Goal: Information Seeking & Learning: Learn about a topic

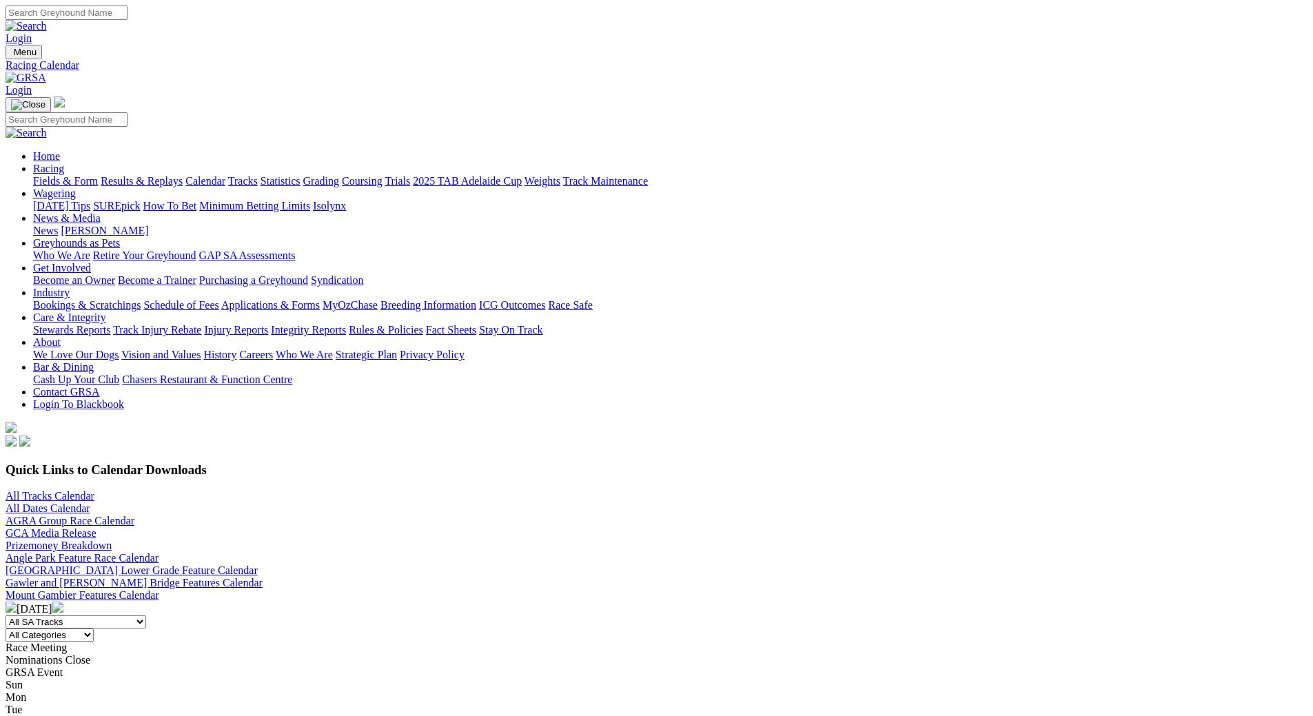
click at [63, 602] on img at bounding box center [57, 607] width 11 height 11
click at [98, 175] on link "Fields & Form" at bounding box center [65, 181] width 65 height 12
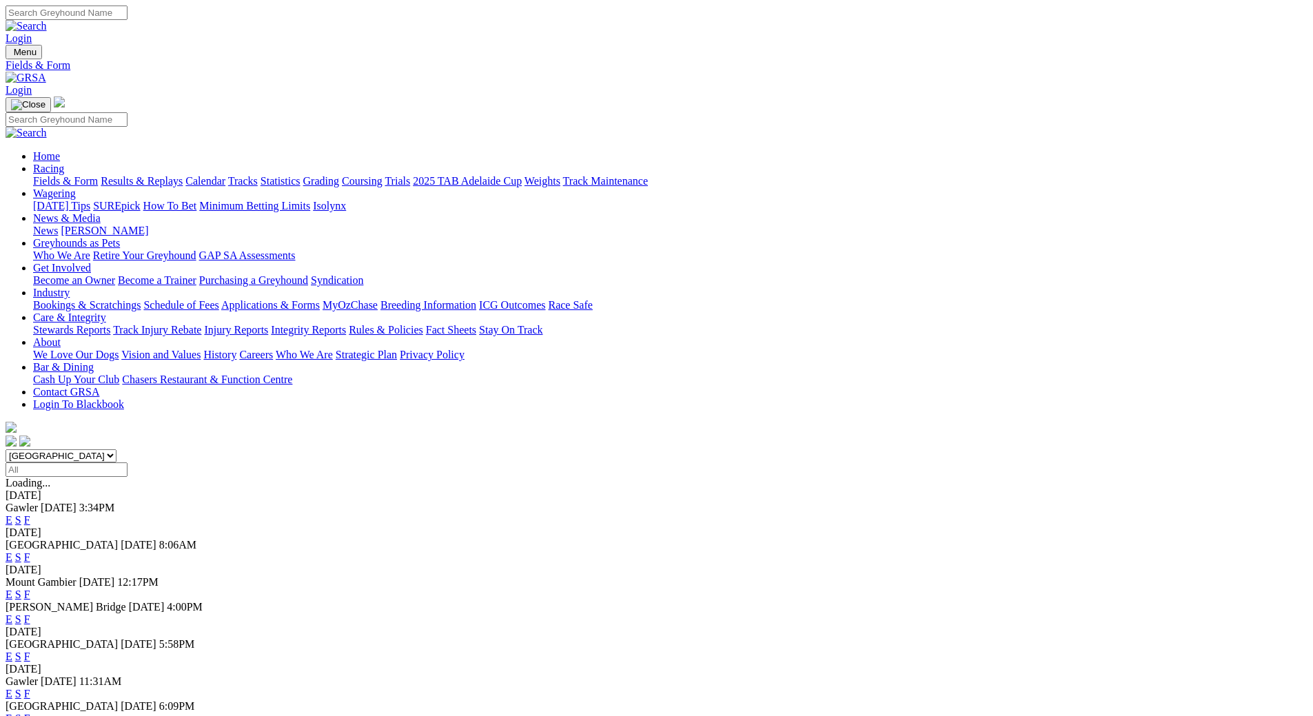
scroll to position [207, 0]
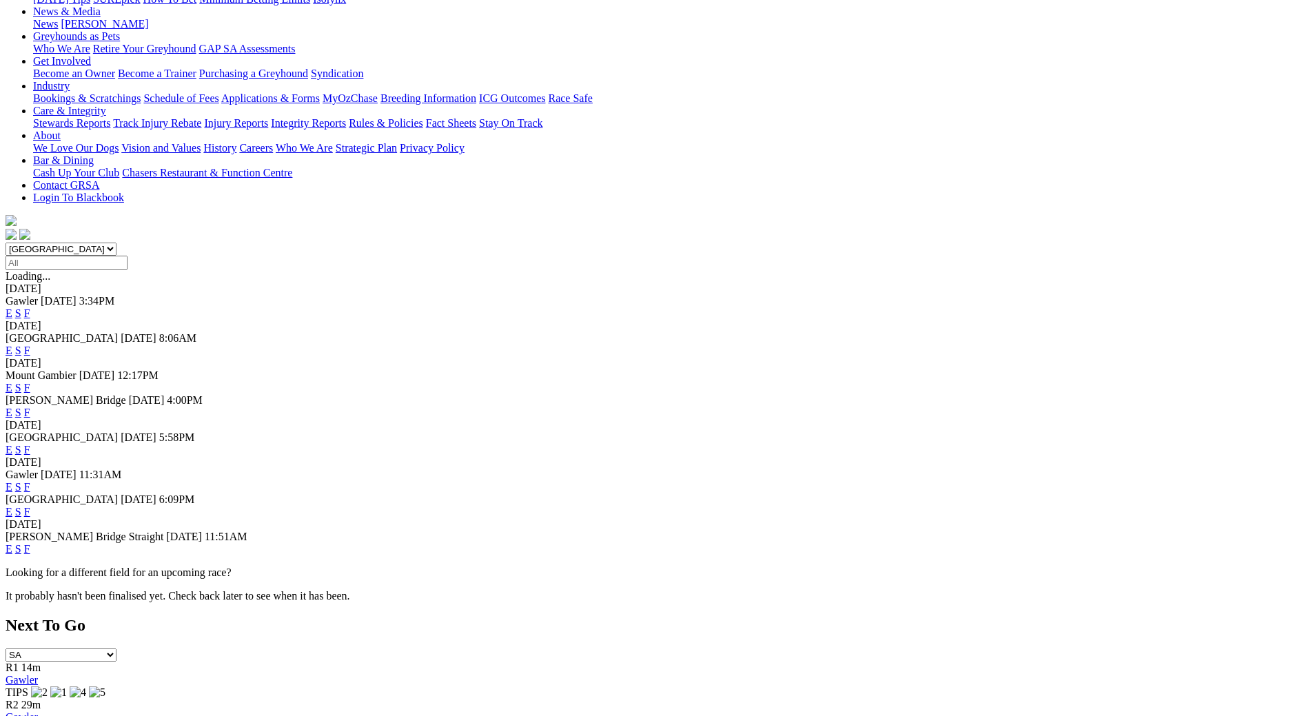
click at [30, 481] on link "F" at bounding box center [27, 487] width 6 height 12
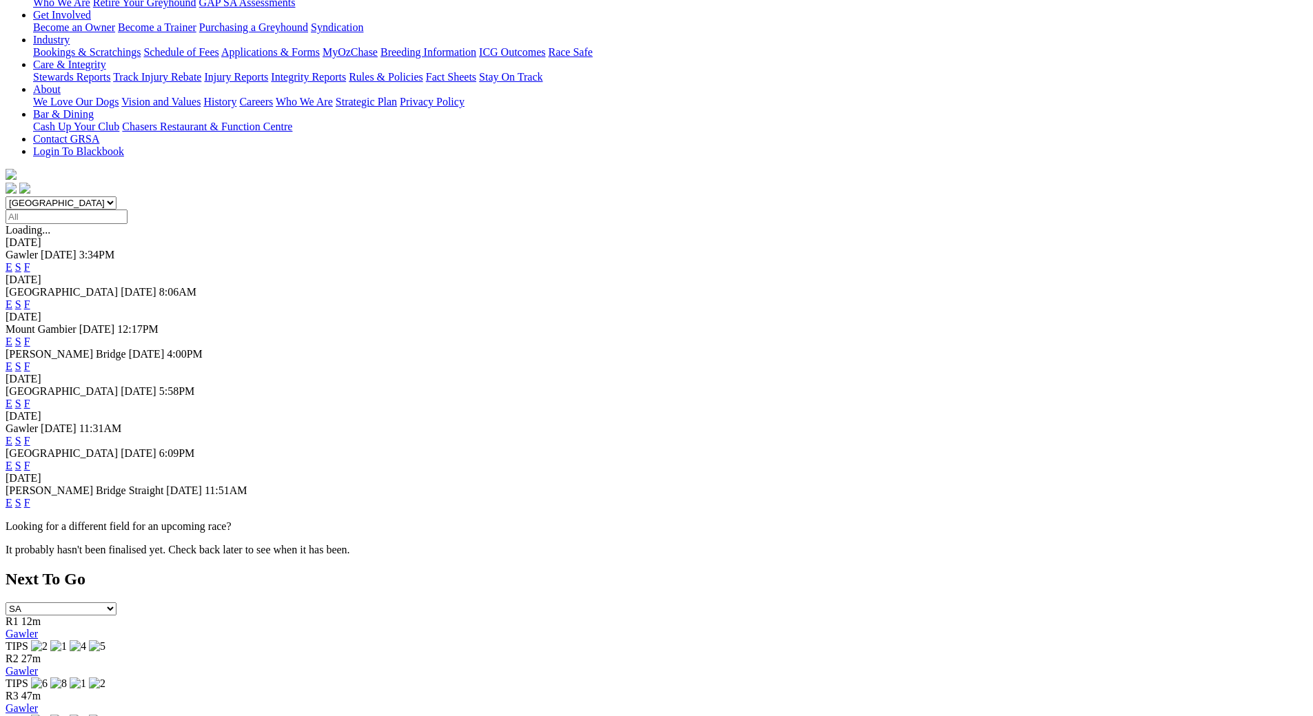
scroll to position [276, 0]
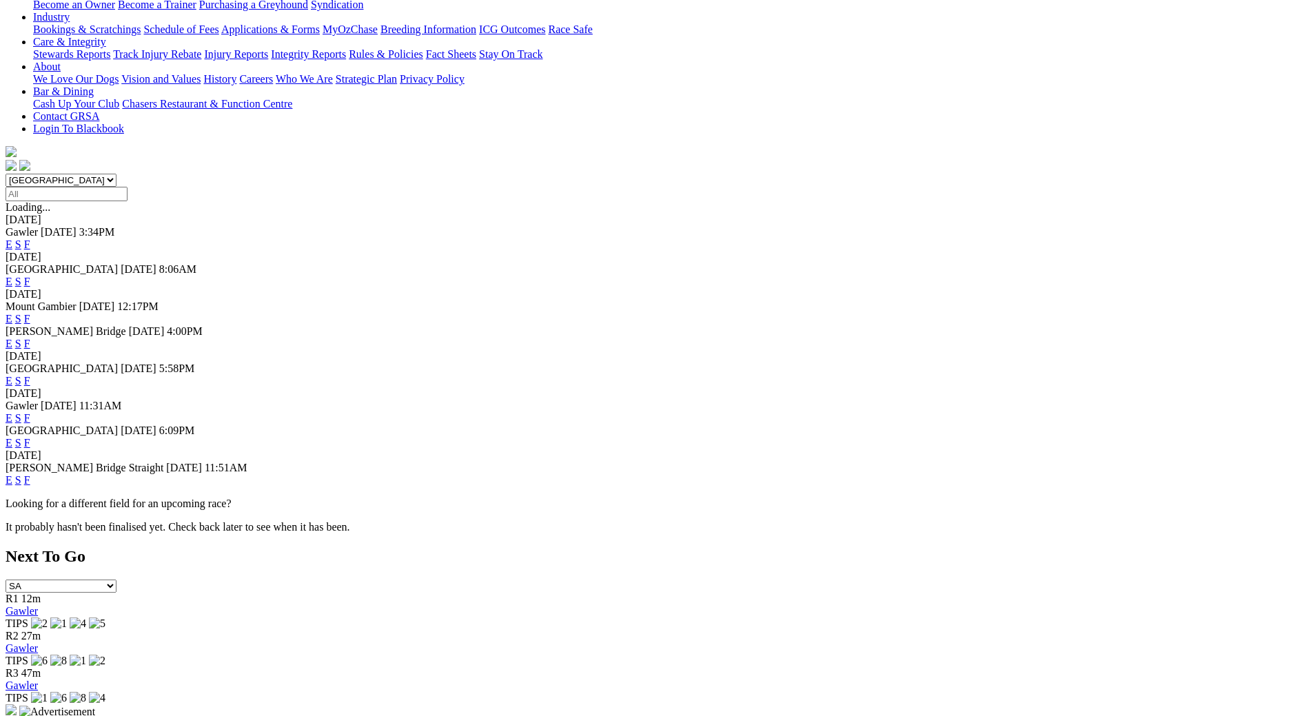
click at [30, 437] on link "F" at bounding box center [27, 443] width 6 height 12
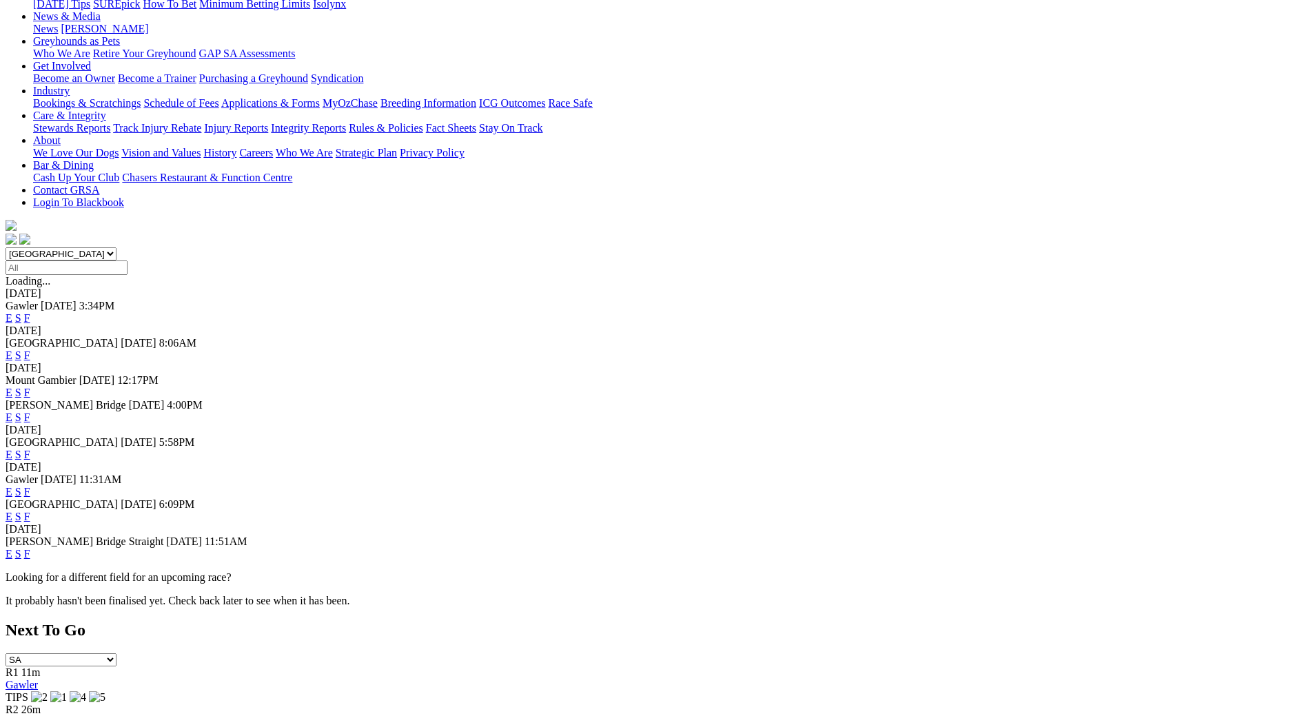
scroll to position [276, 0]
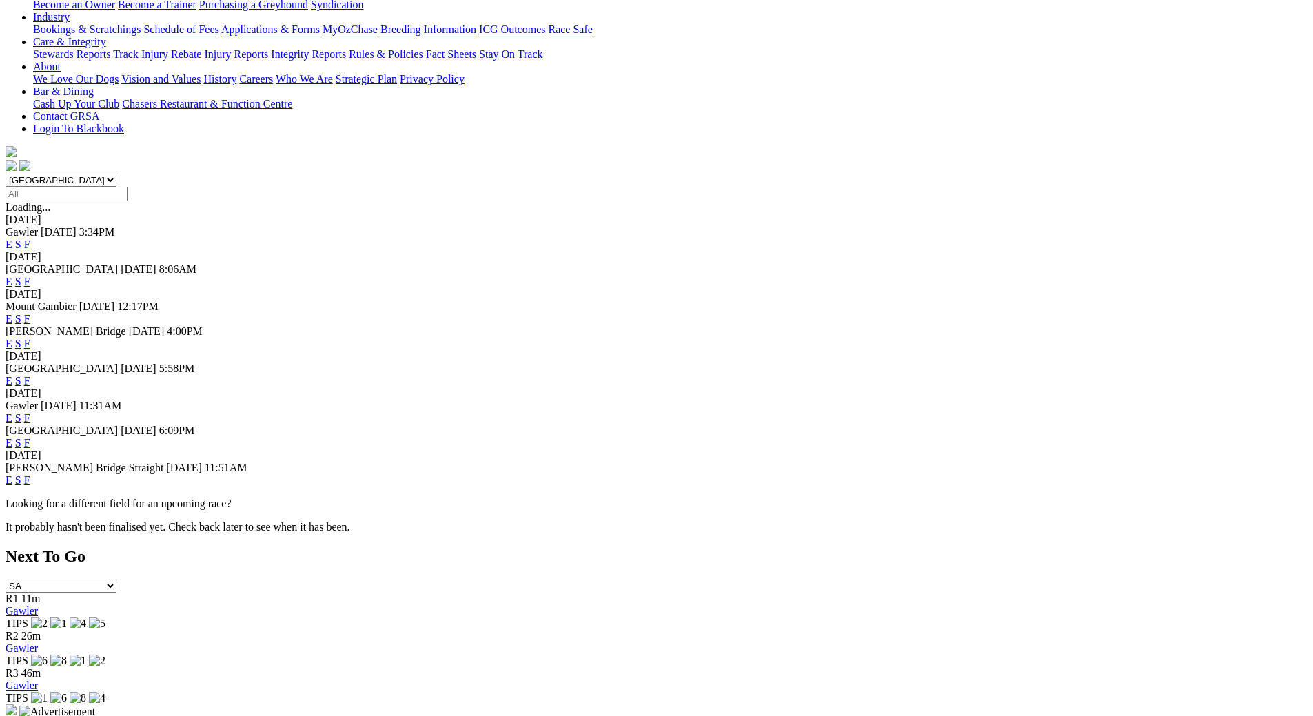
click at [30, 486] on link "F" at bounding box center [27, 480] width 6 height 12
